Goal: Task Accomplishment & Management: Use online tool/utility

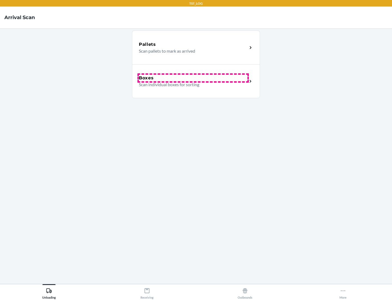
click at [193, 78] on div "Boxes" at bounding box center [193, 78] width 109 height 7
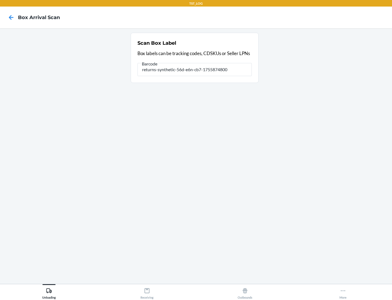
type input "returns-synthetic-56d-e6n-cb7-1755874800"
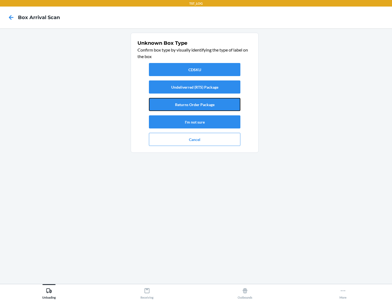
click at [195, 104] on button "Returns Order Package" at bounding box center [195, 104] width 92 height 13
